Goal: Task Accomplishment & Management: Manage account settings

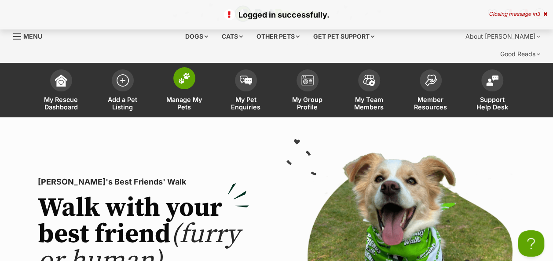
click at [193, 69] on link "Manage My Pets" at bounding box center [185, 91] width 62 height 52
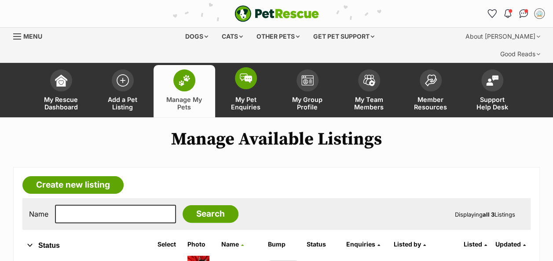
click at [243, 96] on span "My Pet Enquiries" at bounding box center [246, 103] width 40 height 15
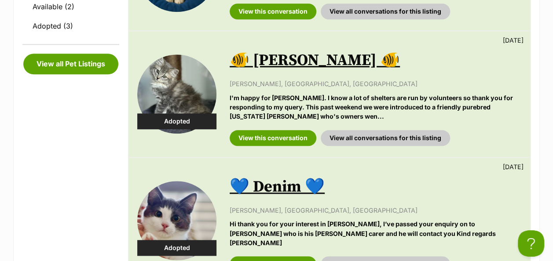
scroll to position [440, 0]
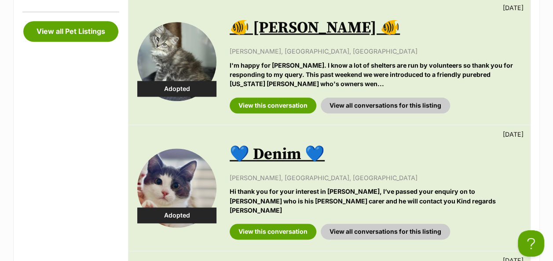
click at [404, 206] on div "💙 Denim 💙 [DATE] [PERSON_NAME], [GEOGRAPHIC_DATA], [GEOGRAPHIC_DATA] Hi thank y…" at bounding box center [376, 187] width 292 height 103
